Goal: Task Accomplishment & Management: Complete application form

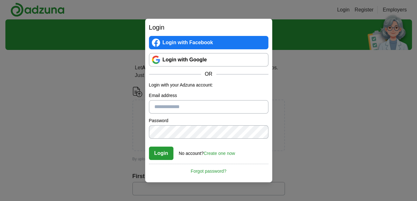
click at [164, 107] on input "Email address" at bounding box center [208, 106] width 119 height 13
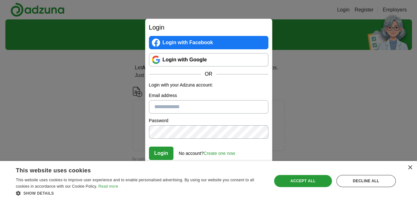
type input "**********"
click at [160, 154] on button "Login" at bounding box center [161, 152] width 25 height 13
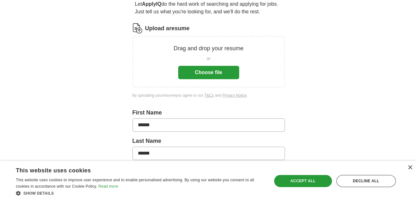
scroll to position [159, 0]
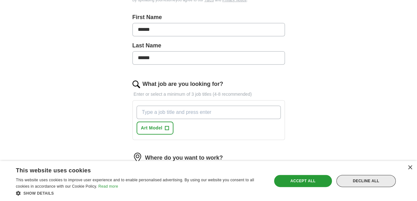
click at [367, 177] on div "Decline all" at bounding box center [365, 181] width 59 height 12
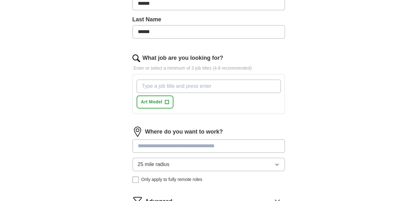
scroll to position [222, 0]
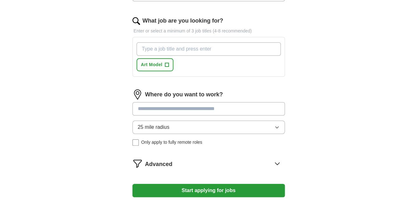
click at [155, 106] on input at bounding box center [208, 108] width 152 height 13
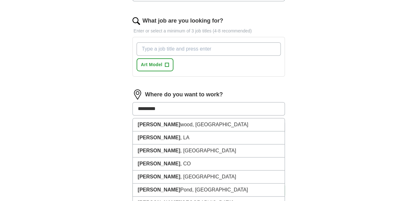
type input "*********"
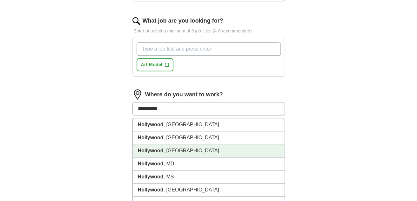
click at [170, 149] on li "[GEOGRAPHIC_DATA] , [GEOGRAPHIC_DATA]" at bounding box center [209, 150] width 152 height 13
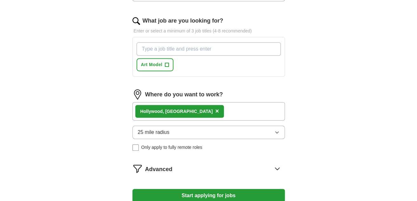
click at [277, 130] on icon "button" at bounding box center [276, 132] width 5 height 5
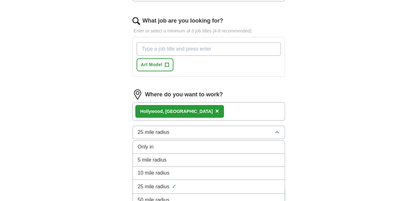
click at [196, 196] on div "50 mile radius" at bounding box center [209, 200] width 142 height 8
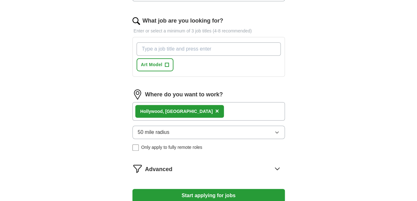
scroll to position [286, 0]
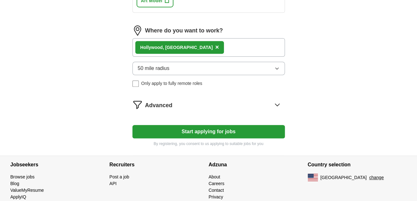
click at [277, 101] on icon at bounding box center [277, 104] width 10 height 10
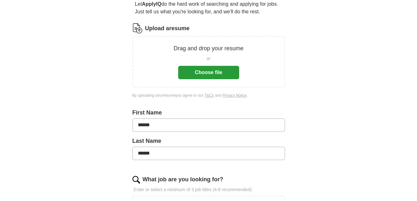
scroll to position [0, 0]
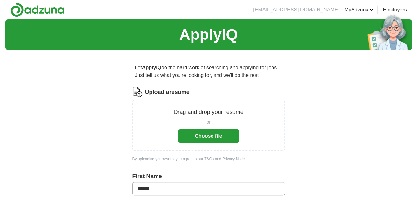
click at [211, 138] on button "Choose file" at bounding box center [208, 135] width 61 height 13
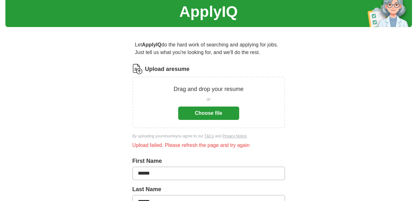
scroll to position [64, 0]
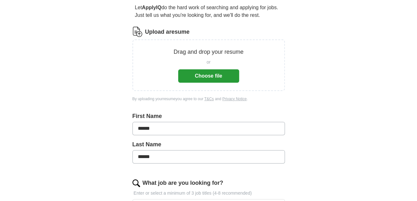
click at [206, 71] on button "Choose file" at bounding box center [208, 75] width 61 height 13
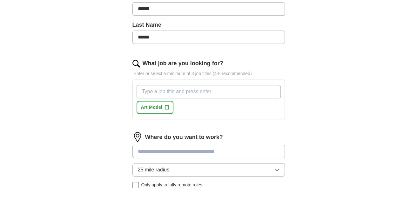
scroll to position [282, 0]
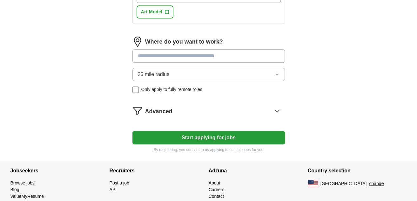
click at [148, 51] on input at bounding box center [208, 55] width 152 height 13
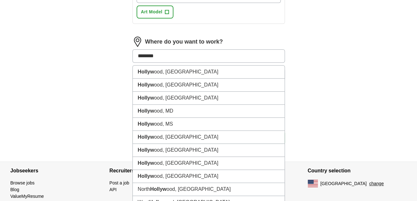
type input "*********"
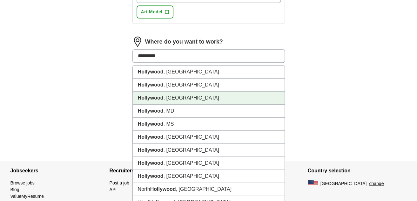
click at [167, 95] on li "[GEOGRAPHIC_DATA] , [GEOGRAPHIC_DATA]" at bounding box center [209, 97] width 152 height 13
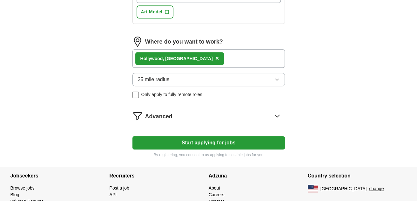
click at [276, 77] on icon "button" at bounding box center [276, 79] width 5 height 5
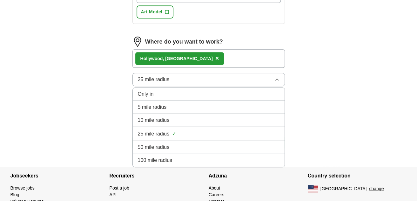
click at [193, 143] on div "50 mile radius" at bounding box center [209, 147] width 142 height 8
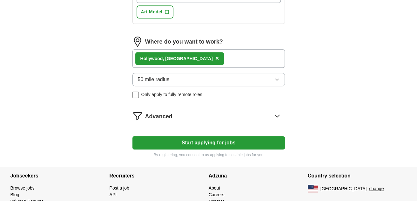
scroll to position [310, 0]
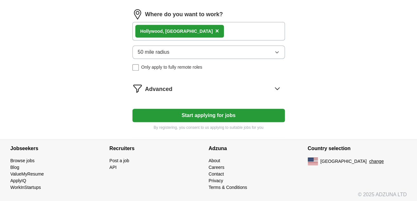
click at [198, 114] on button "Start applying for jobs" at bounding box center [208, 115] width 152 height 13
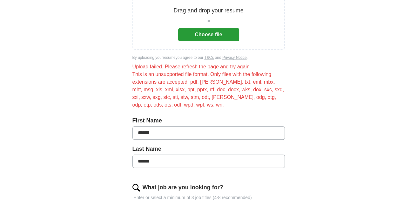
scroll to position [0, 0]
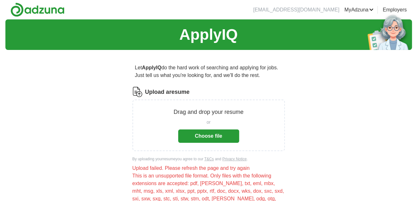
click at [200, 111] on p "Drag and drop your resume" at bounding box center [208, 112] width 70 height 9
drag, startPoint x: 202, startPoint y: 105, endPoint x: 165, endPoint y: 92, distance: 39.1
click at [165, 92] on label "Upload a resume" at bounding box center [167, 92] width 44 height 9
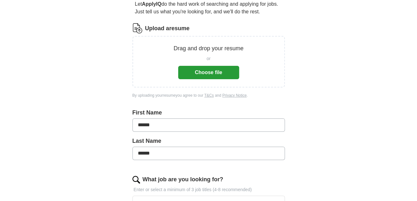
scroll to position [159, 0]
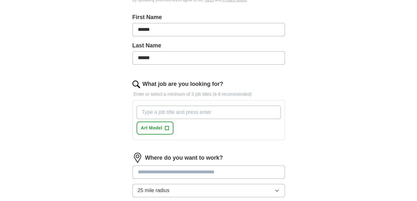
click at [169, 111] on input "What job are you looking for?" at bounding box center [209, 111] width 144 height 13
type input "photo model"
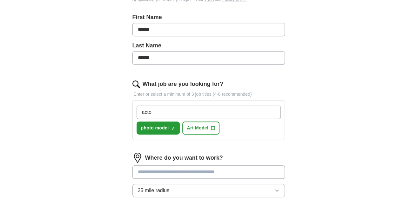
type input "actor"
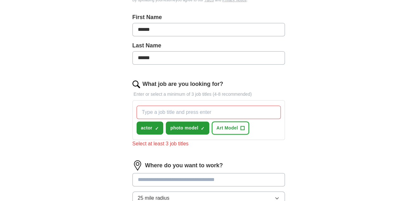
click at [241, 126] on span "+" at bounding box center [243, 127] width 4 height 5
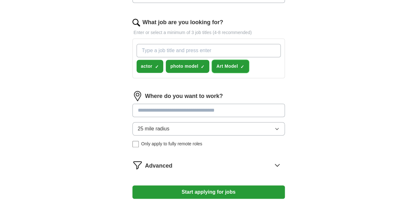
scroll to position [222, 0]
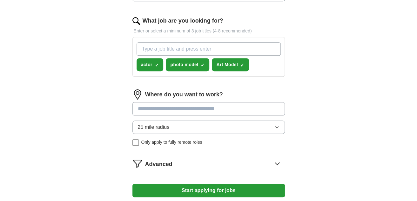
click at [144, 104] on input at bounding box center [208, 108] width 152 height 13
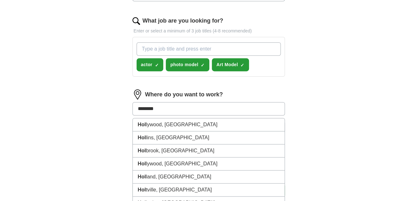
type input "*********"
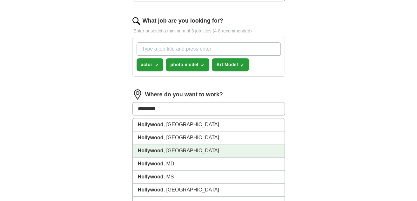
click at [159, 148] on strong "Hollywood" at bounding box center [151, 150] width 26 height 5
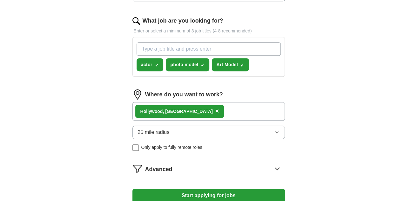
click at [275, 130] on icon "button" at bounding box center [276, 132] width 5 height 5
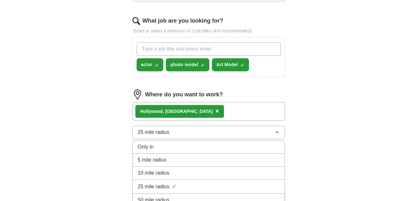
scroll to position [302, 0]
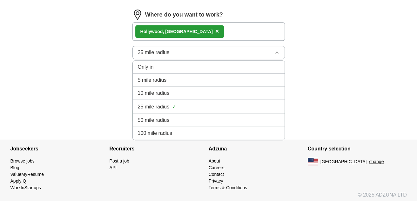
click at [195, 114] on li "50 mile radius" at bounding box center [209, 120] width 152 height 13
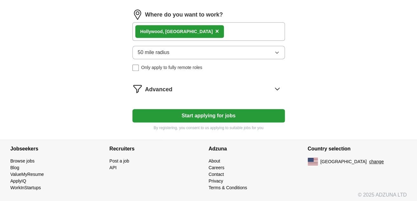
click at [277, 85] on icon at bounding box center [277, 89] width 10 height 10
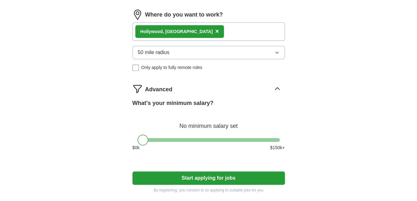
click at [200, 178] on button "Start applying for jobs" at bounding box center [208, 177] width 152 height 13
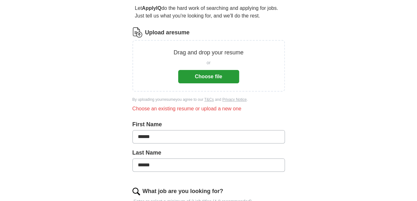
scroll to position [23, 0]
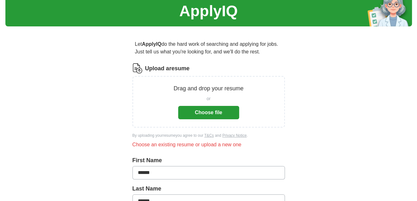
click at [198, 108] on button "Choose file" at bounding box center [208, 112] width 61 height 13
click at [218, 109] on button "Choose file" at bounding box center [208, 112] width 61 height 13
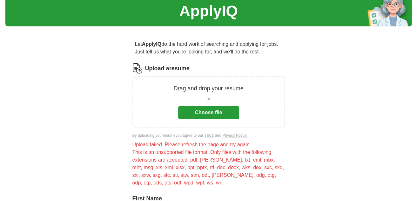
scroll to position [55, 0]
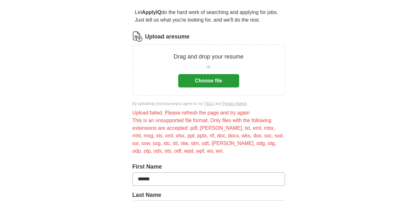
click at [194, 84] on button "Choose file" at bounding box center [208, 80] width 61 height 13
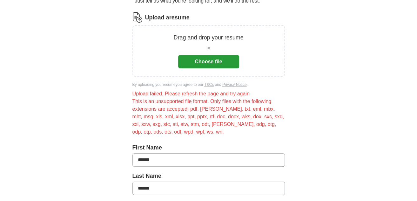
scroll to position [23, 0]
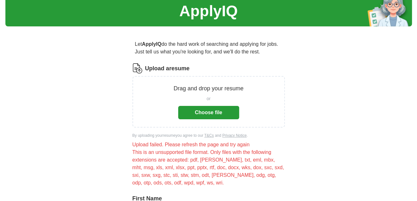
click at [202, 112] on button "Choose file" at bounding box center [208, 112] width 61 height 13
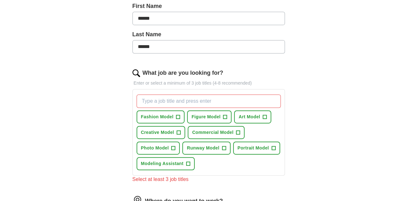
scroll to position [182, 0]
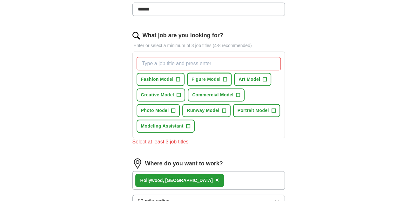
click at [225, 77] on span "+" at bounding box center [225, 79] width 4 height 5
click at [263, 77] on span "+" at bounding box center [265, 79] width 4 height 5
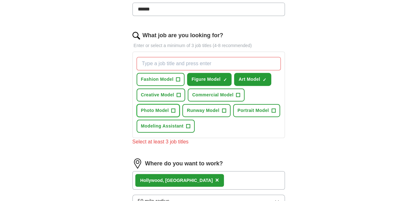
click at [174, 108] on span "+" at bounding box center [173, 110] width 4 height 5
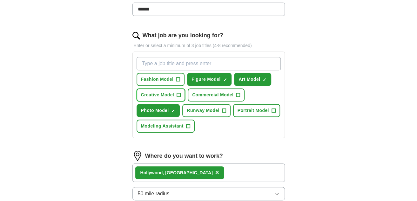
click at [179, 92] on span "+" at bounding box center [179, 94] width 4 height 5
click at [271, 108] on span "+" at bounding box center [273, 110] width 4 height 5
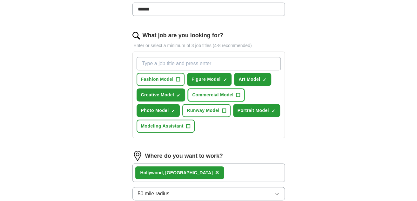
click at [233, 92] on button "Commercial Model +" at bounding box center [216, 94] width 57 height 13
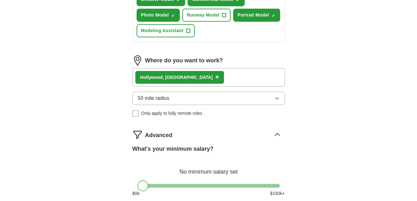
scroll to position [373, 0]
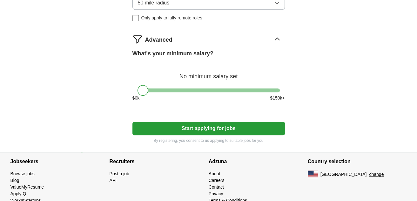
click at [222, 122] on button "Start applying for jobs" at bounding box center [208, 128] width 152 height 13
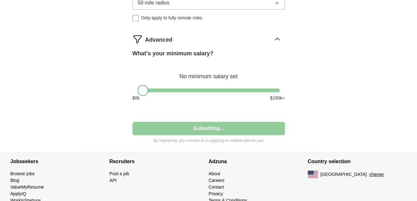
select select "**"
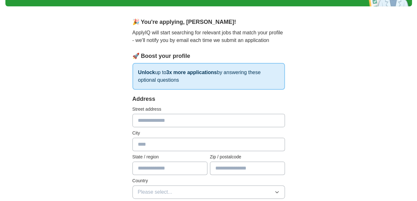
scroll to position [95, 0]
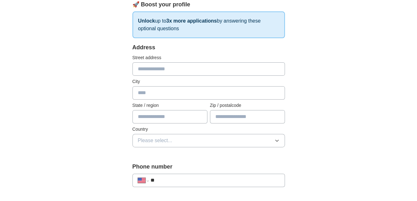
click at [139, 65] on input "text" at bounding box center [208, 68] width 152 height 13
type input "**********"
type input "**"
type input "*****"
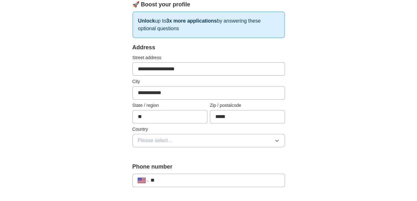
drag, startPoint x: 170, startPoint y: 91, endPoint x: 133, endPoint y: 87, distance: 37.7
click at [133, 87] on input "**********" at bounding box center [208, 92] width 152 height 13
type input "***"
click at [146, 67] on input "**********" at bounding box center [208, 68] width 152 height 13
type input "**********"
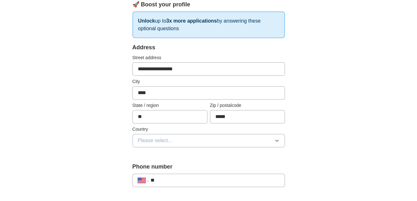
click at [152, 93] on input "***" at bounding box center [208, 92] width 152 height 13
type input "**********"
drag, startPoint x: 238, startPoint y: 114, endPoint x: 199, endPoint y: 113, distance: 38.8
click at [199, 113] on div "State / region ** Zip / postalcode *****" at bounding box center [208, 112] width 152 height 21
type input "*****"
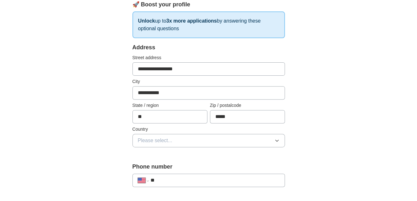
click at [158, 137] on span "Please select..." at bounding box center [155, 141] width 35 height 8
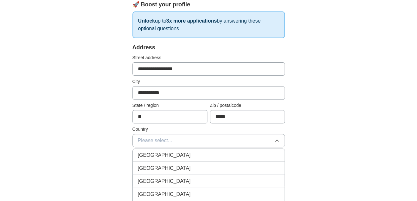
click at [165, 167] on span "United States" at bounding box center [164, 168] width 53 height 8
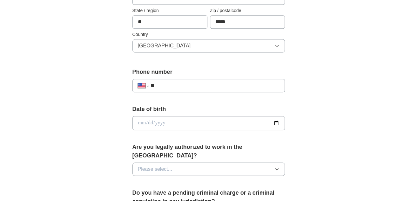
scroll to position [191, 0]
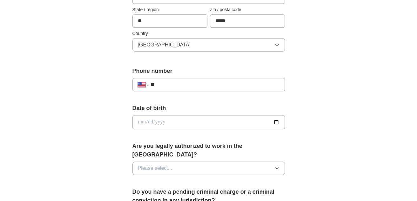
click at [168, 83] on input "**" at bounding box center [214, 85] width 129 height 8
type input "**********"
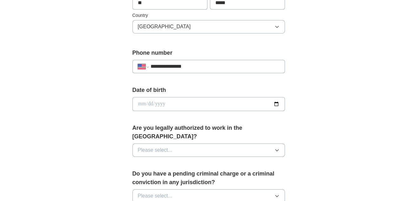
scroll to position [222, 0]
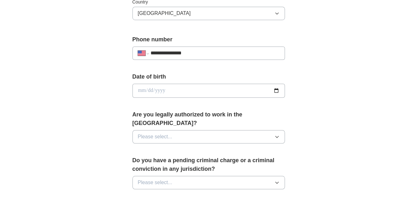
click at [274, 90] on input "date" at bounding box center [208, 91] width 152 height 14
click at [166, 90] on input "date" at bounding box center [208, 91] width 152 height 14
click at [152, 89] on input "date" at bounding box center [208, 91] width 152 height 14
click at [144, 87] on input "date" at bounding box center [208, 91] width 152 height 14
type input "**********"
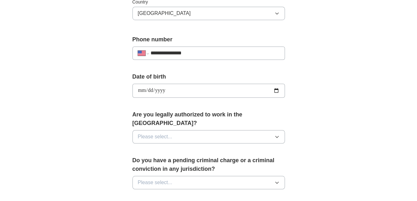
click at [266, 130] on button "Please select..." at bounding box center [208, 136] width 152 height 13
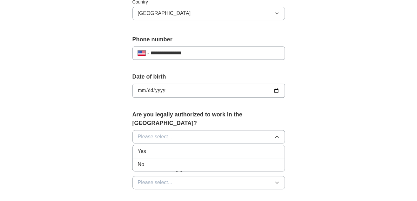
click at [177, 147] on div "Yes" at bounding box center [209, 151] width 142 height 8
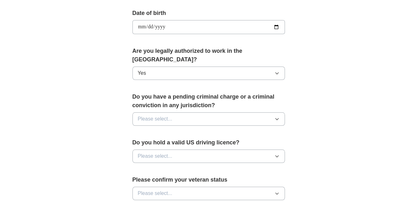
scroll to position [286, 0]
click at [249, 112] on button "Please select..." at bounding box center [208, 118] width 152 height 13
click at [202, 140] on li "No" at bounding box center [209, 146] width 152 height 13
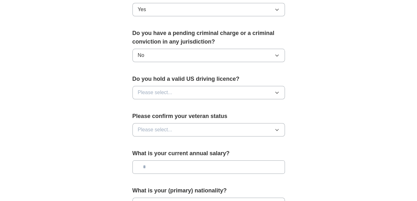
click at [277, 92] on icon "button" at bounding box center [276, 93] width 3 height 2
click at [248, 116] on div "No" at bounding box center [209, 120] width 142 height 8
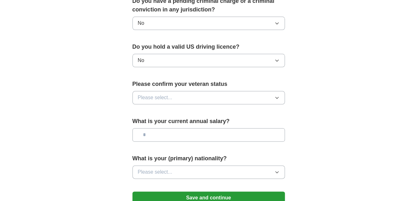
click at [279, 95] on icon "button" at bounding box center [276, 97] width 5 height 5
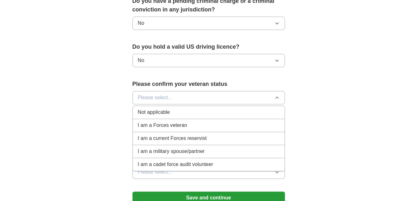
click at [229, 106] on li "Not applicable" at bounding box center [209, 112] width 152 height 13
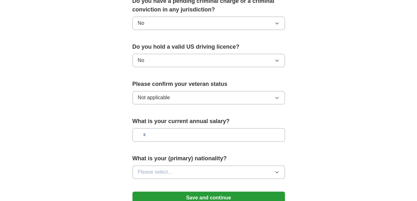
click at [234, 128] on input "text" at bounding box center [208, 134] width 152 height 13
click at [277, 171] on icon "button" at bounding box center [276, 172] width 3 height 2
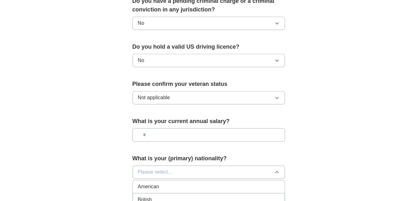
click at [252, 183] on div "American" at bounding box center [209, 187] width 142 height 8
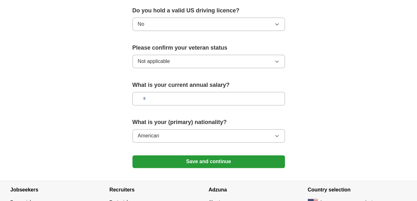
scroll to position [445, 0]
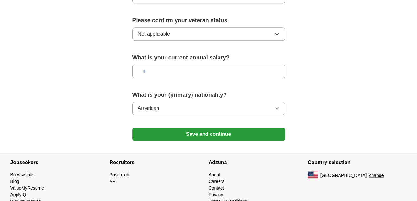
click at [204, 128] on button "Save and continue" at bounding box center [208, 134] width 152 height 13
